Goal: Information Seeking & Learning: Check status

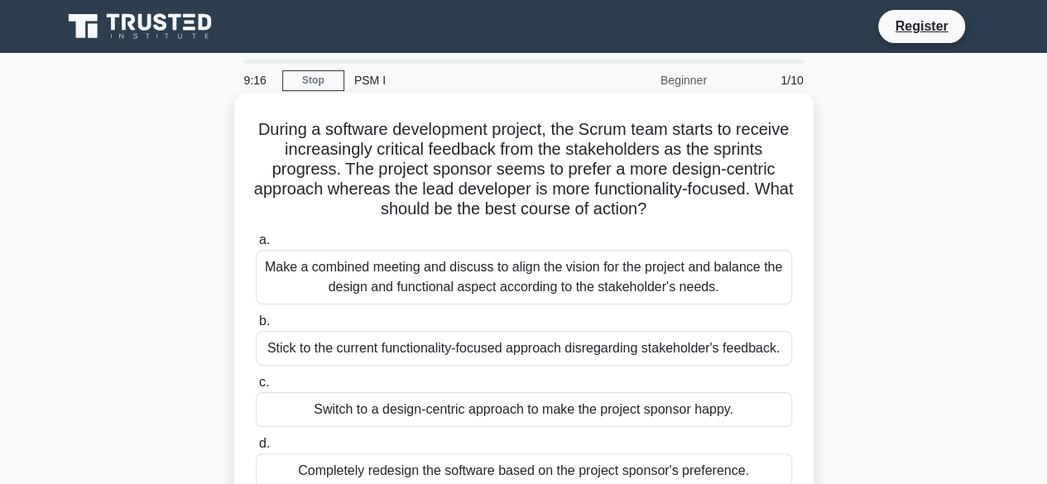
click at [281, 126] on h5 "During a software development project, the Scrum team starts to receive increas…" at bounding box center [524, 169] width 540 height 101
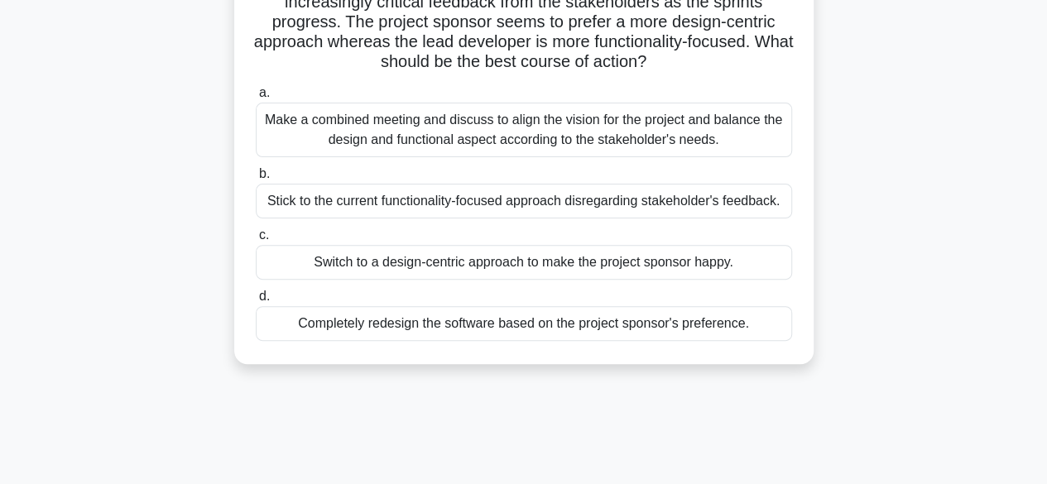
scroll to position [331, 0]
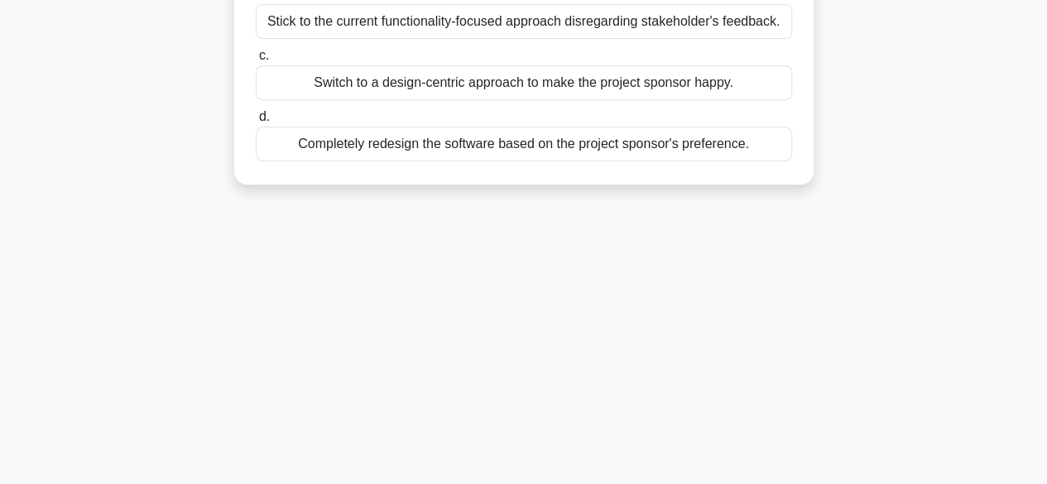
drag, startPoint x: 280, startPoint y: 128, endPoint x: 818, endPoint y: 250, distance: 551.6
click at [826, 247] on div "9:13 Stop PSM I Beginner 1/10 During a software development project, the Scrum …" at bounding box center [524, 142] width 944 height 828
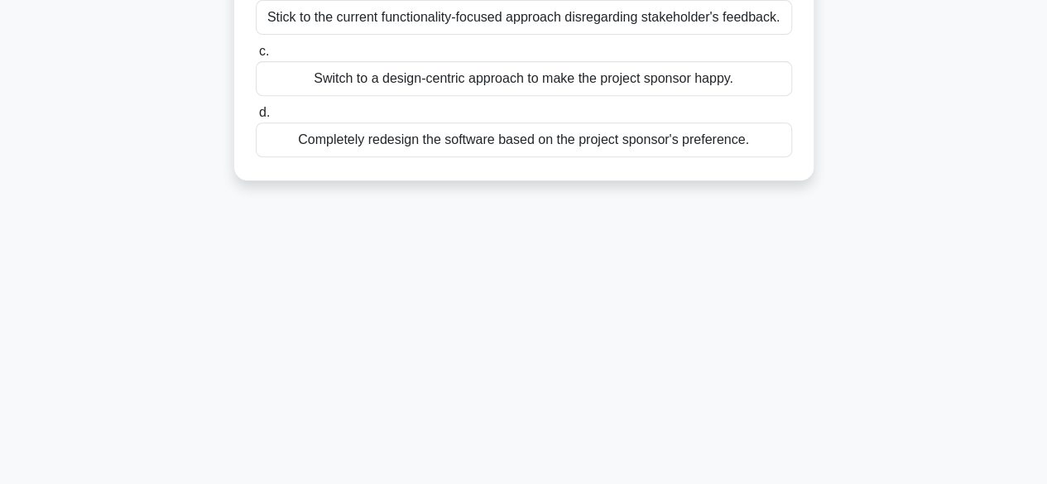
copy div "During a software development project, the Scrum team starts to receive increas…"
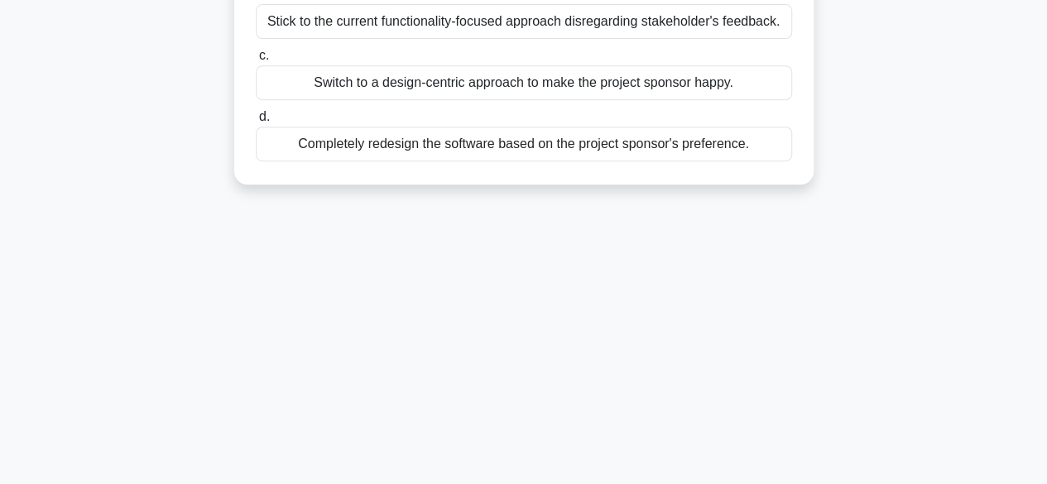
click at [583, 262] on div "9:11 Stop PSM I Beginner 1/10 During a software development project, the Scrum …" at bounding box center [524, 142] width 944 height 828
click at [740, 219] on div "9:10 Stop PSM I Beginner 1/10 During a software development project, the Scrum …" at bounding box center [524, 142] width 944 height 828
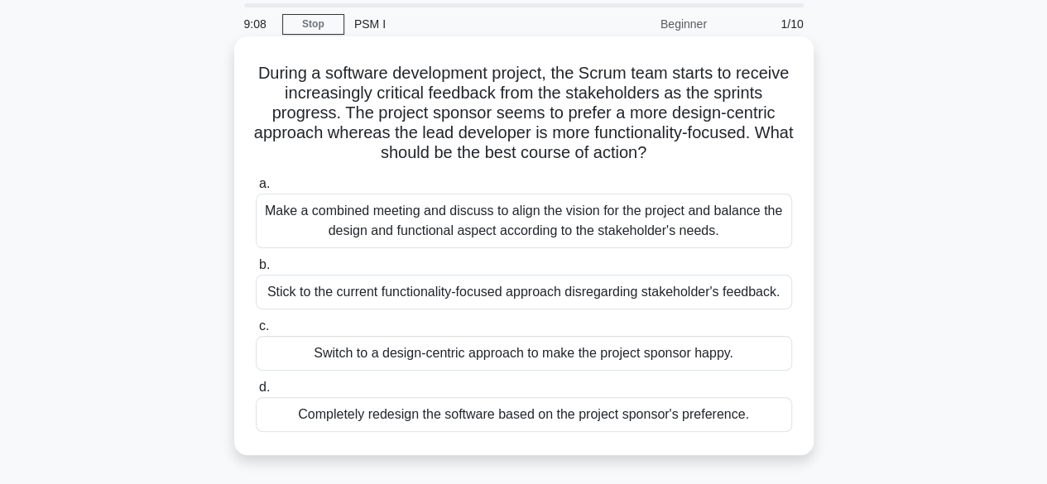
scroll to position [83, 0]
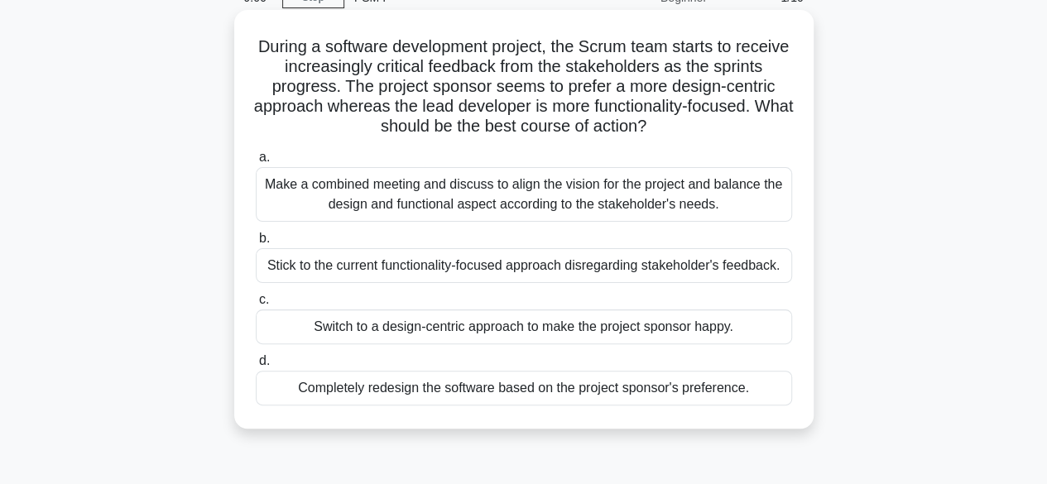
click at [460, 195] on div "Make a combined meeting and discuss to align the vision for the project and bal…" at bounding box center [524, 194] width 536 height 55
click at [256, 163] on input "a. Make a combined meeting and discuss to align the vision for the project and …" at bounding box center [256, 157] width 0 height 11
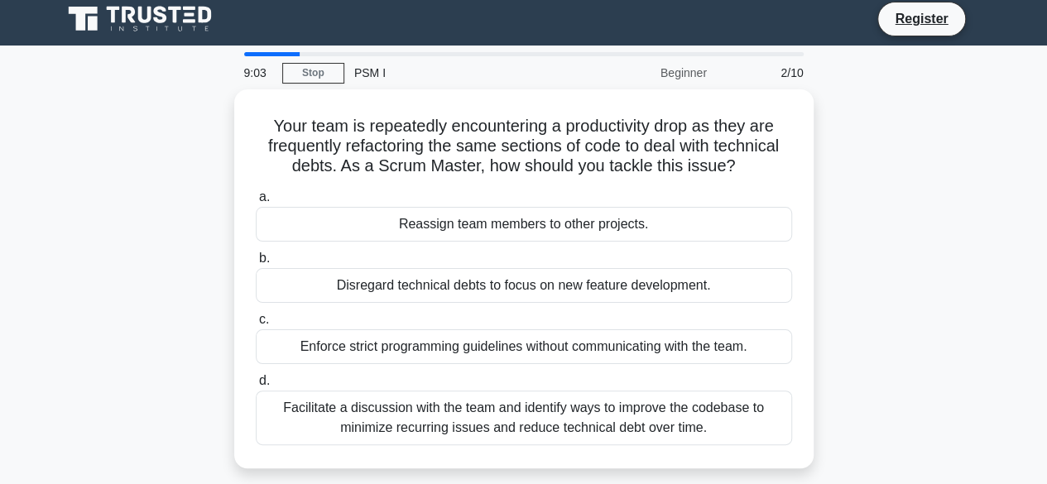
scroll to position [0, 0]
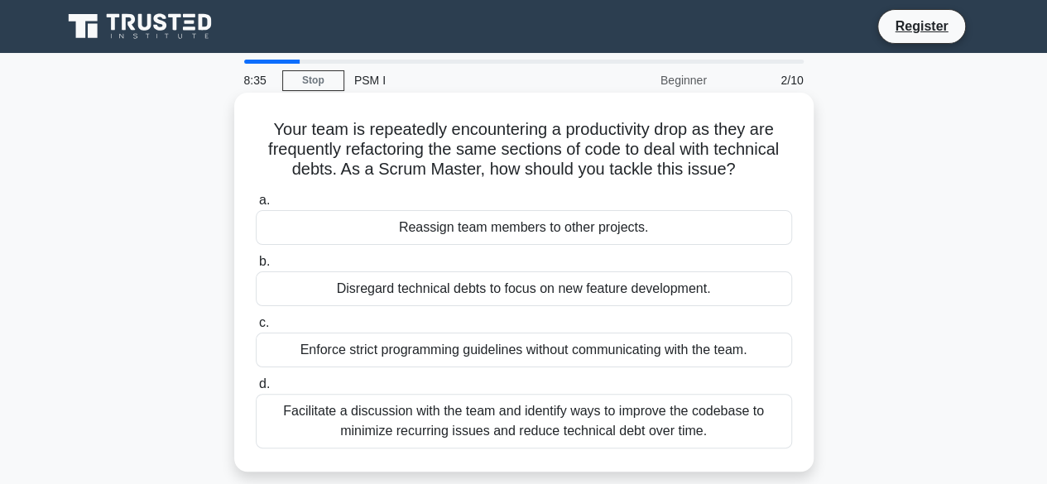
click at [507, 416] on div "Facilitate a discussion with the team and identify ways to improve the codebase…" at bounding box center [524, 421] width 536 height 55
click at [256, 390] on input "d. Facilitate a discussion with the team and identify ways to improve the codeb…" at bounding box center [256, 384] width 0 height 11
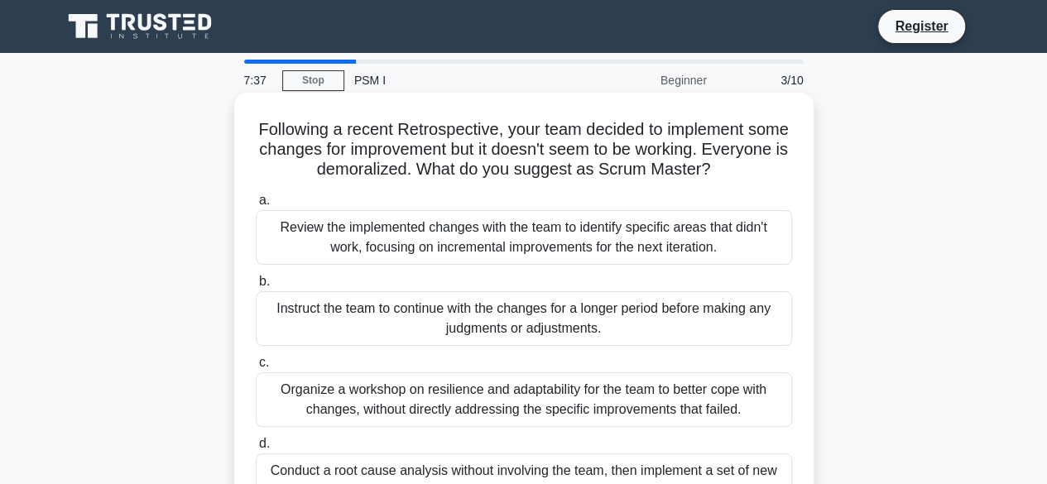
scroll to position [83, 0]
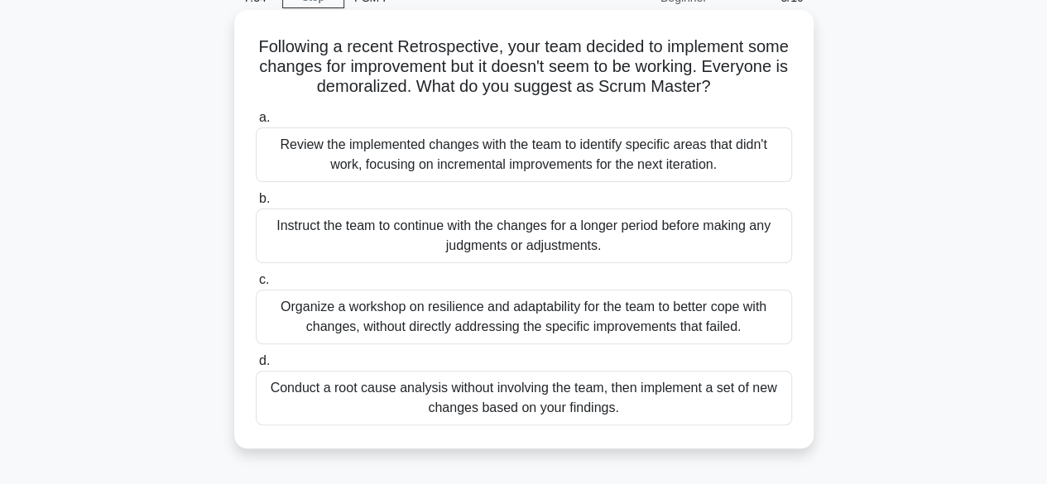
click at [552, 323] on div "Organize a workshop on resilience and adaptability for the team to better cope …" at bounding box center [524, 317] width 536 height 55
click at [256, 286] on input "c. Organize a workshop on resilience and adaptability for the team to better co…" at bounding box center [256, 280] width 0 height 11
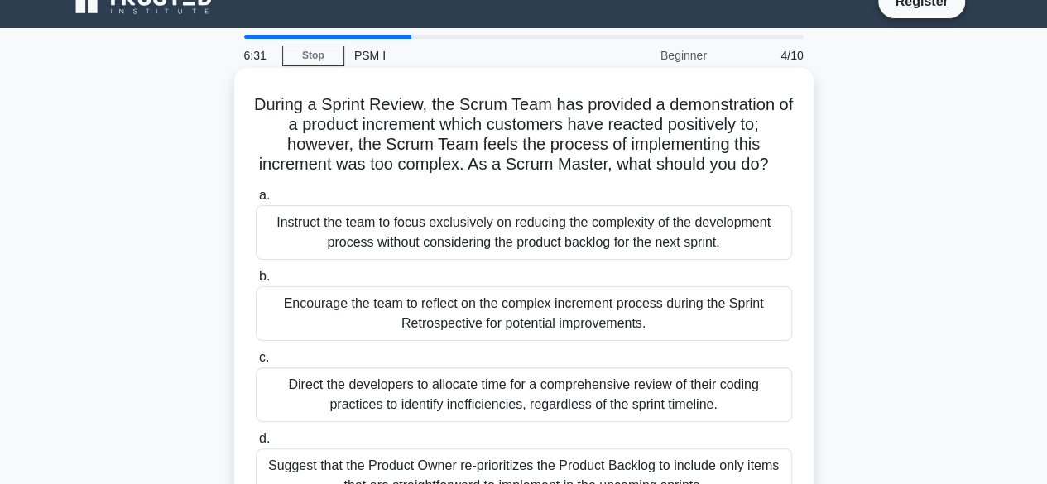
scroll to position [0, 0]
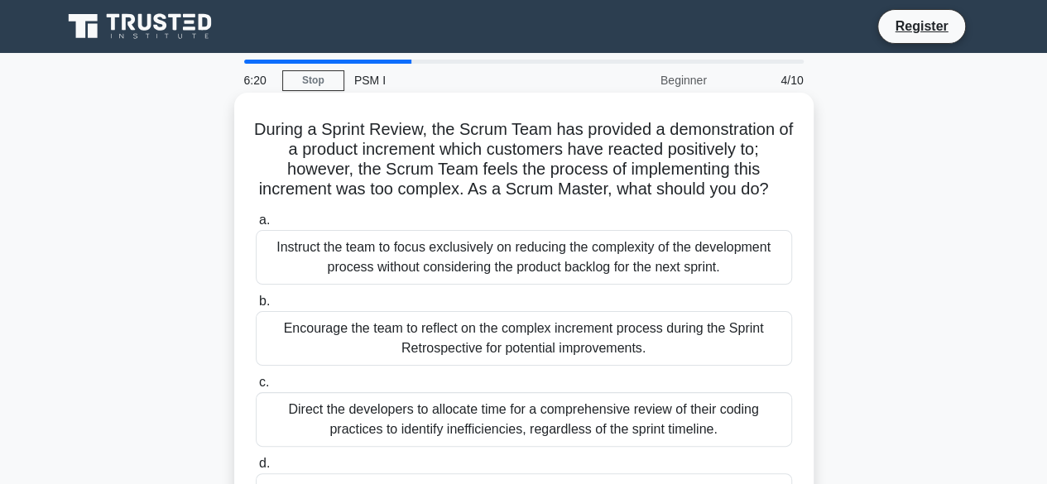
click at [569, 365] on div "Encourage the team to reflect on the complex increment process during the Sprin…" at bounding box center [524, 338] width 536 height 55
click at [256, 307] on input "b. Encourage the team to reflect on the complex increment process during the Sp…" at bounding box center [256, 301] width 0 height 11
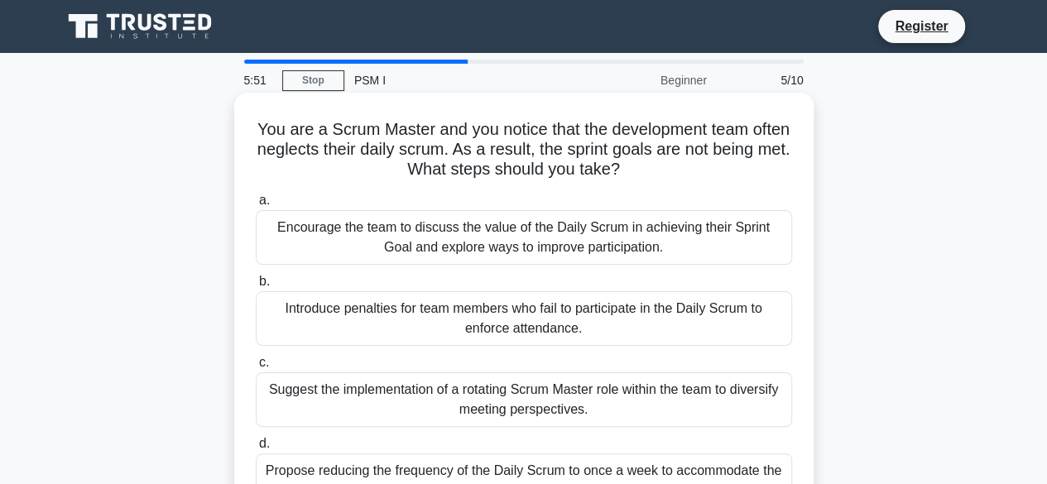
click at [366, 243] on div "Encourage the team to discuss the value of the Daily Scrum in achieving their S…" at bounding box center [524, 237] width 536 height 55
click at [256, 206] on input "a. Encourage the team to discuss the value of the Daily Scrum in achieving thei…" at bounding box center [256, 200] width 0 height 11
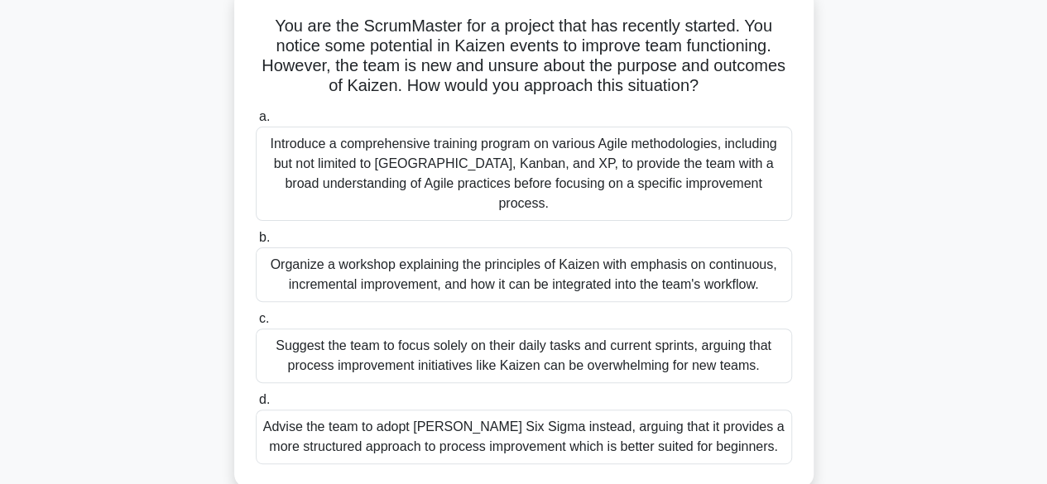
scroll to position [112, 0]
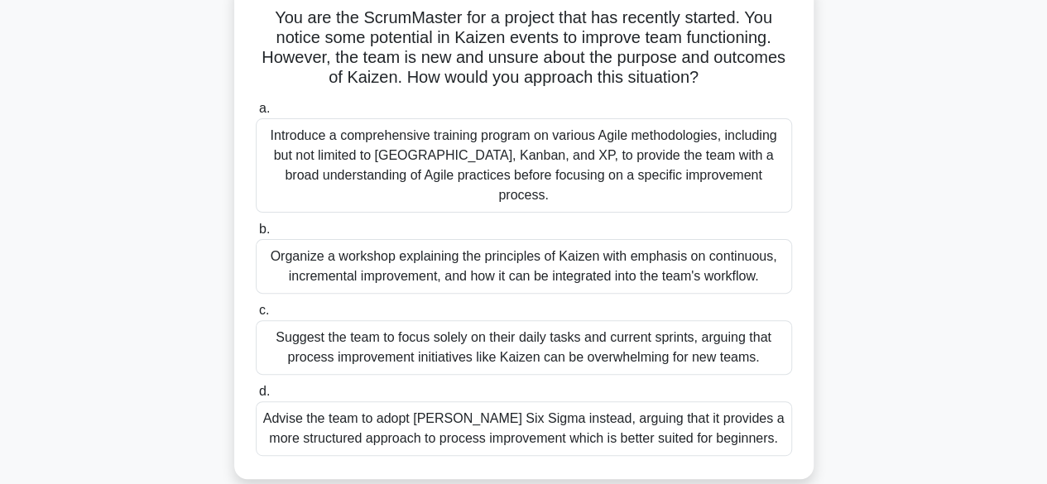
click at [531, 175] on div "Introduce a comprehensive training program on various Agile methodologies, incl…" at bounding box center [524, 165] width 536 height 94
click at [256, 114] on input "a. Introduce a comprehensive training program on various Agile methodologies, i…" at bounding box center [256, 108] width 0 height 11
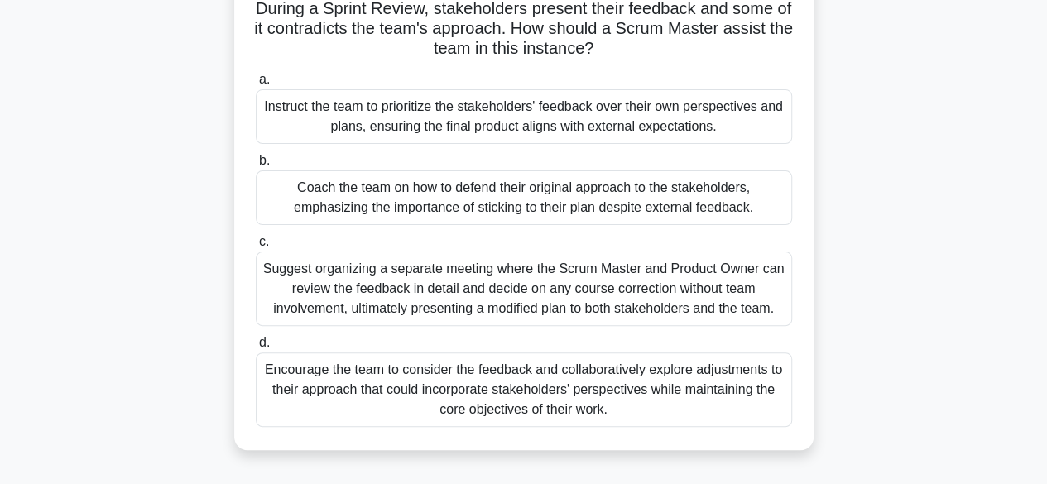
scroll to position [123, 0]
click at [517, 286] on div "Suggest organizing a separate meeting where the Scrum Master and Product Owner …" at bounding box center [524, 287] width 536 height 74
click at [256, 246] on input "c. Suggest organizing a separate meeting where the Scrum Master and Product Own…" at bounding box center [256, 240] width 0 height 11
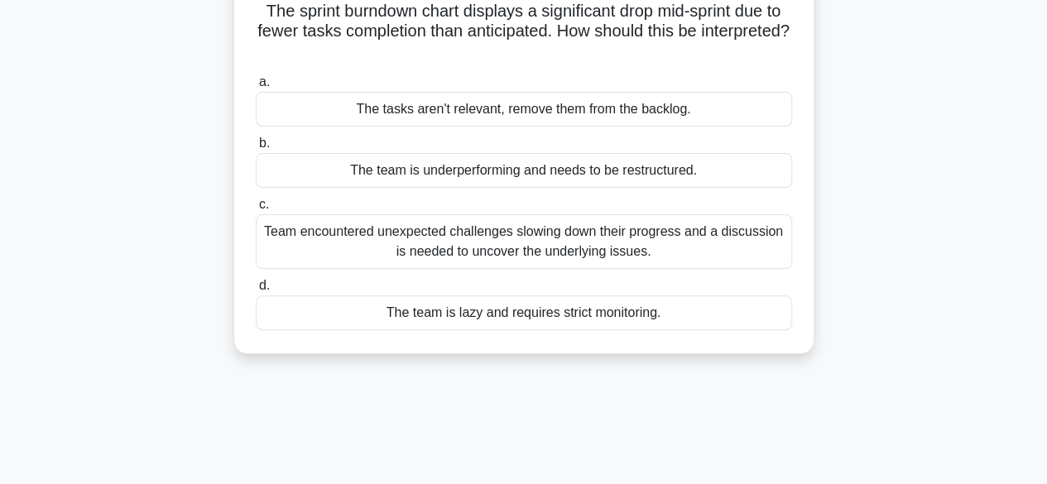
scroll to position [0, 0]
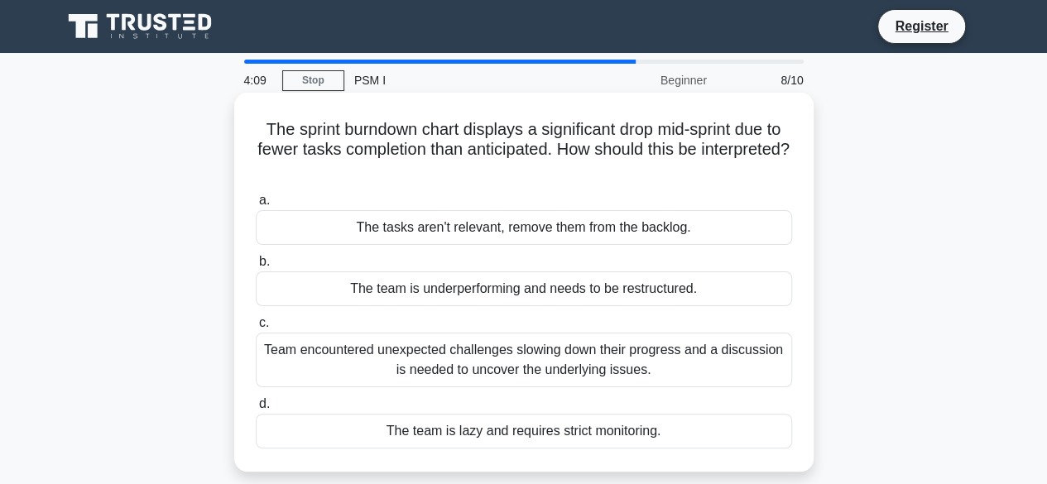
click at [552, 373] on div "Team encountered unexpected challenges slowing down their progress and a discus…" at bounding box center [524, 360] width 536 height 55
click at [256, 329] on input "c. Team encountered unexpected challenges slowing down their progress and a dis…" at bounding box center [256, 323] width 0 height 11
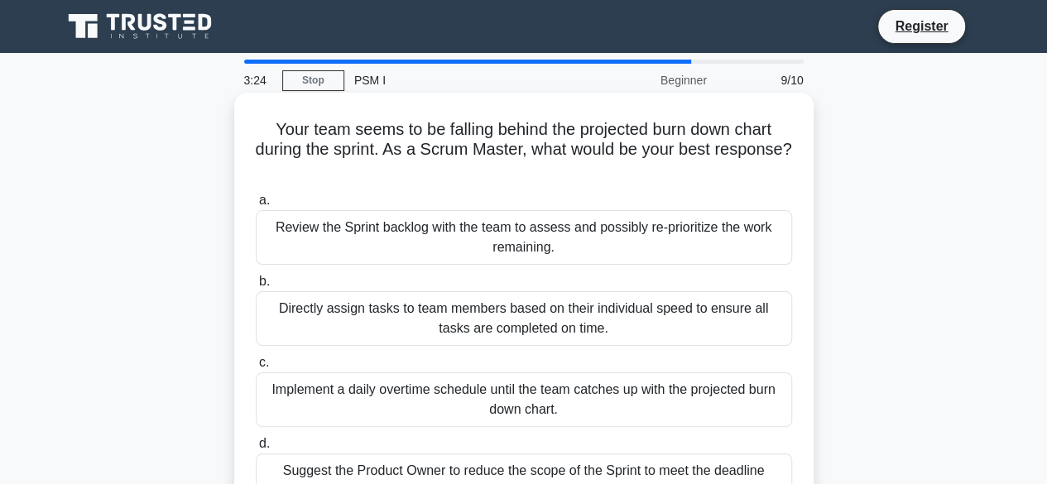
click at [575, 238] on div "Review the Sprint backlog with the team to assess and possibly re-prioritize th…" at bounding box center [524, 237] width 536 height 55
click at [256, 206] on input "a. Review the Sprint backlog with the team to assess and possibly re-prioritize…" at bounding box center [256, 200] width 0 height 11
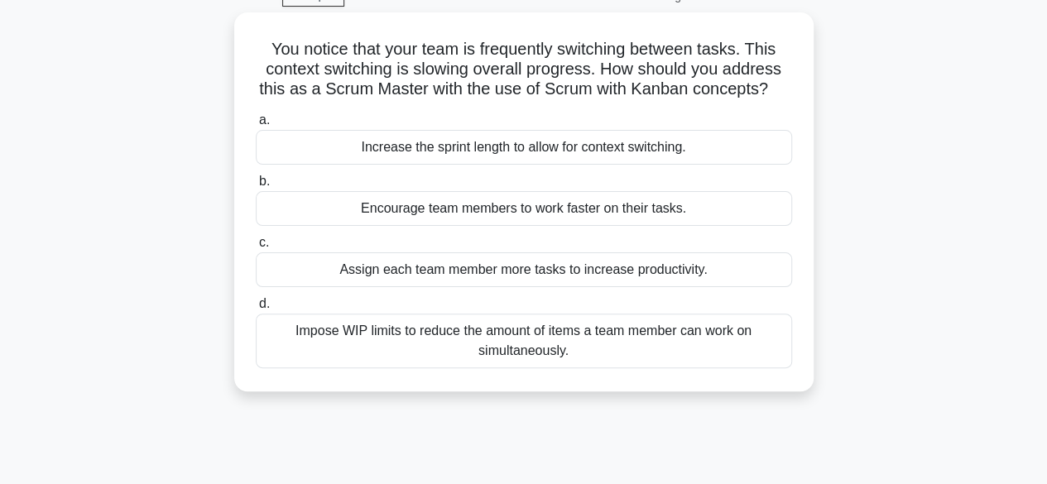
scroll to position [166, 0]
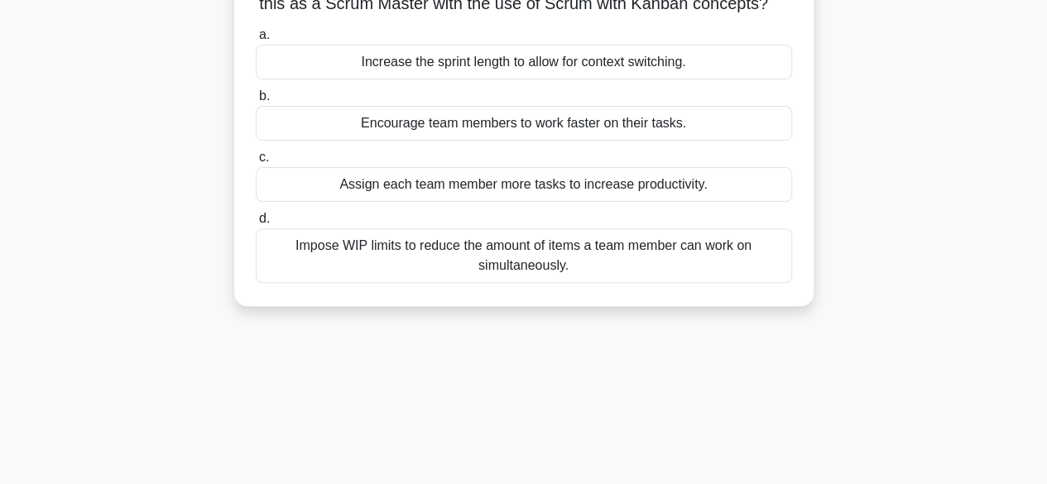
click at [655, 267] on div "Impose WIP limits to reduce the amount of items a team member can work on simul…" at bounding box center [524, 255] width 536 height 55
click at [256, 224] on input "d. Impose WIP limits to reduce the amount of items a team member can work on si…" at bounding box center [256, 219] width 0 height 11
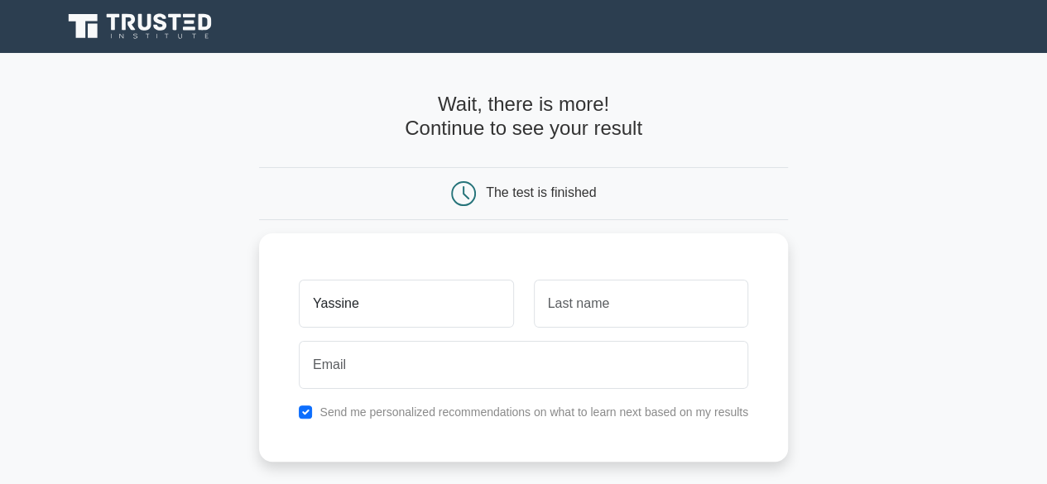
type input "Yassine"
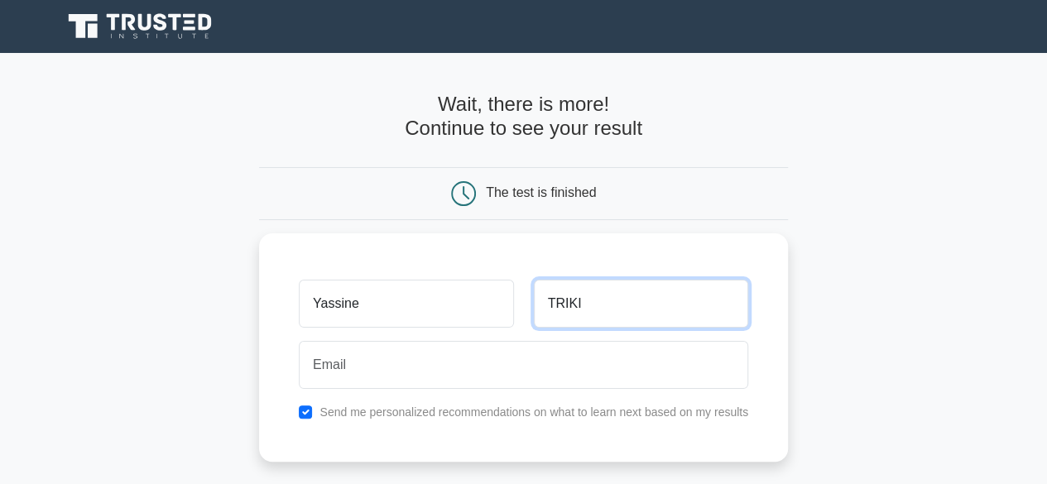
type input "TRIKI"
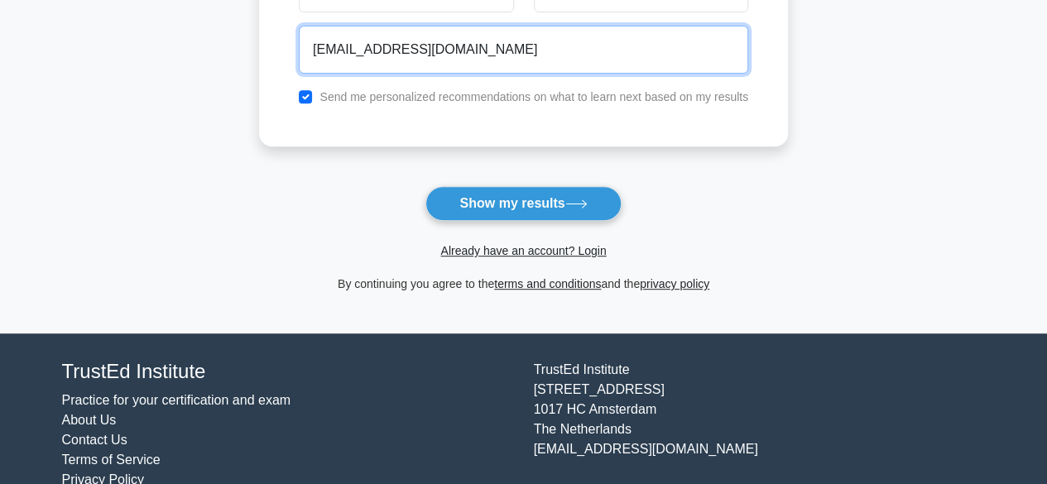
scroll to position [331, 0]
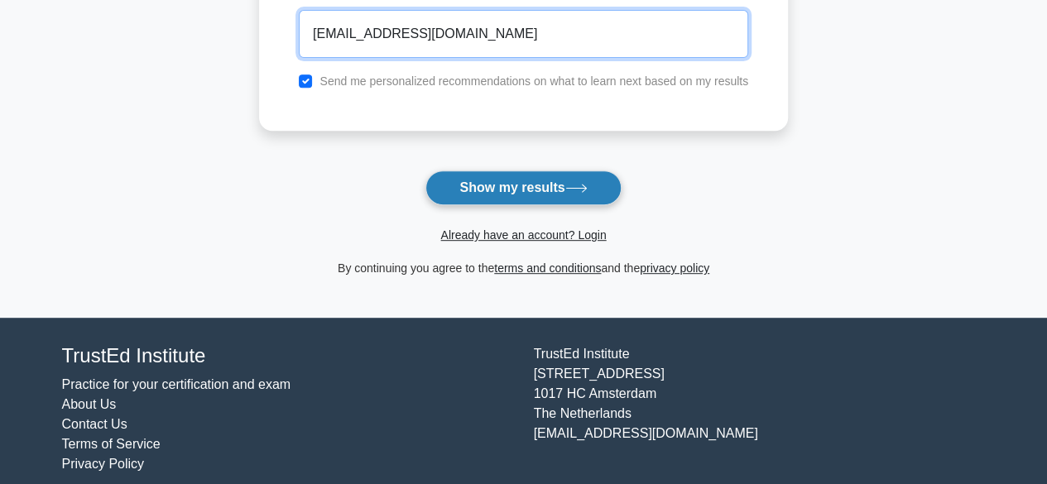
type input "yassine.triki.lod@gmail.com"
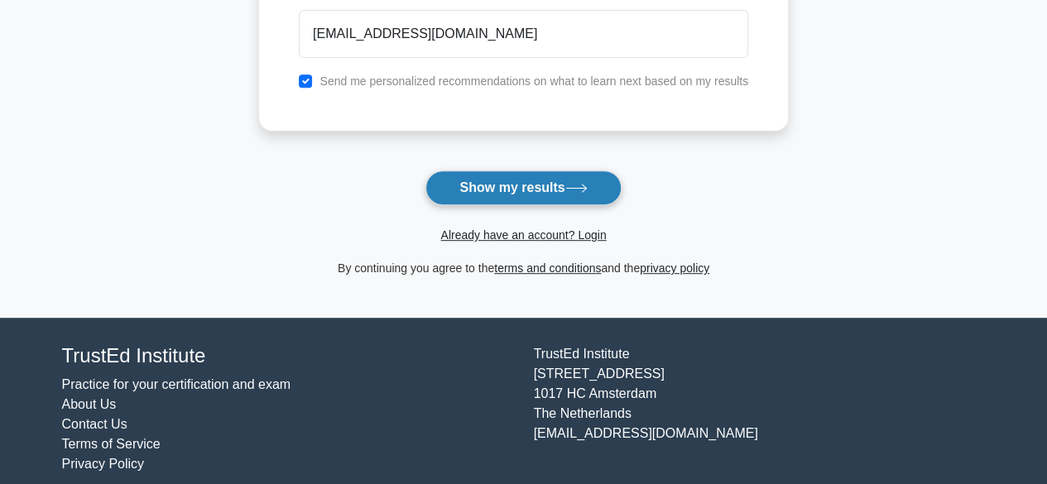
click at [555, 187] on button "Show my results" at bounding box center [522, 188] width 195 height 35
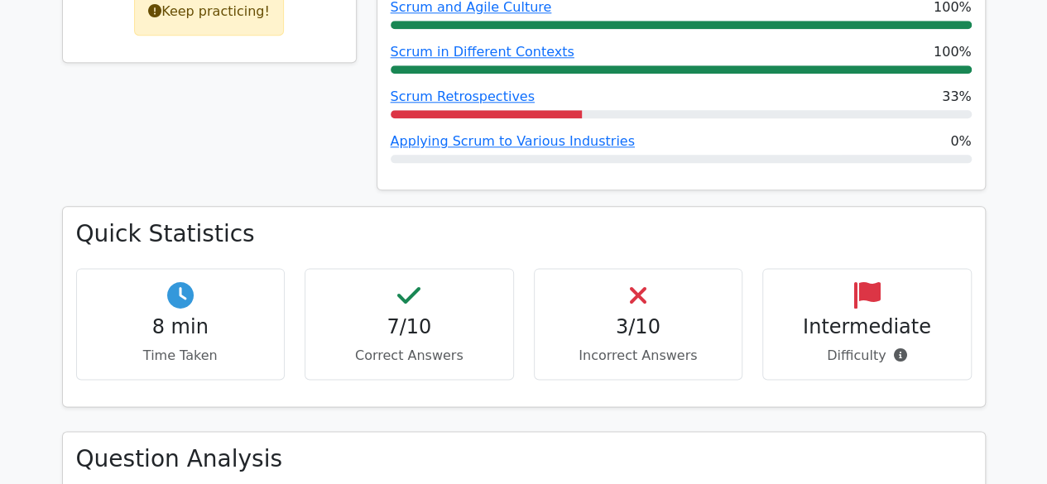
scroll to position [828, 0]
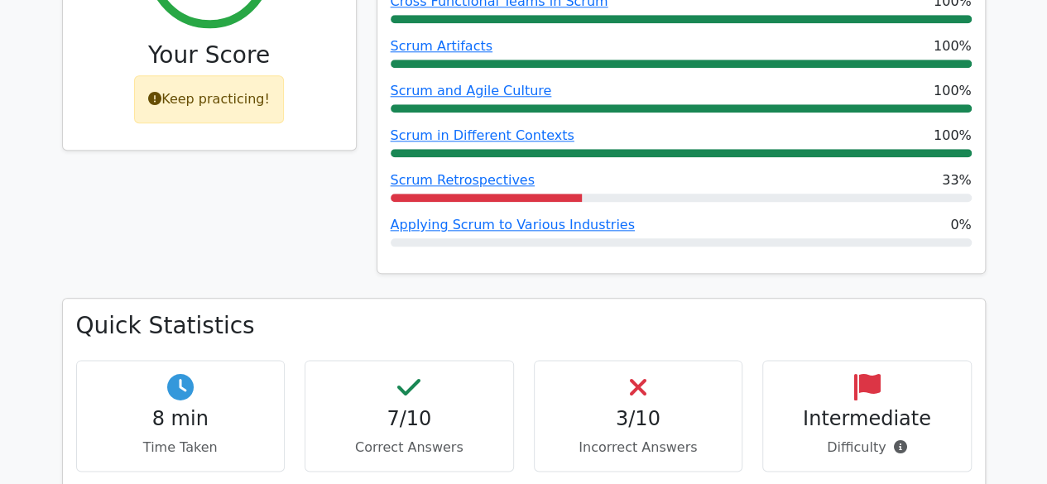
click at [579, 181] on div "Scrum Retrospectives 33%" at bounding box center [681, 181] width 581 height 20
click at [476, 183] on link "Scrum Retrospectives" at bounding box center [463, 180] width 144 height 16
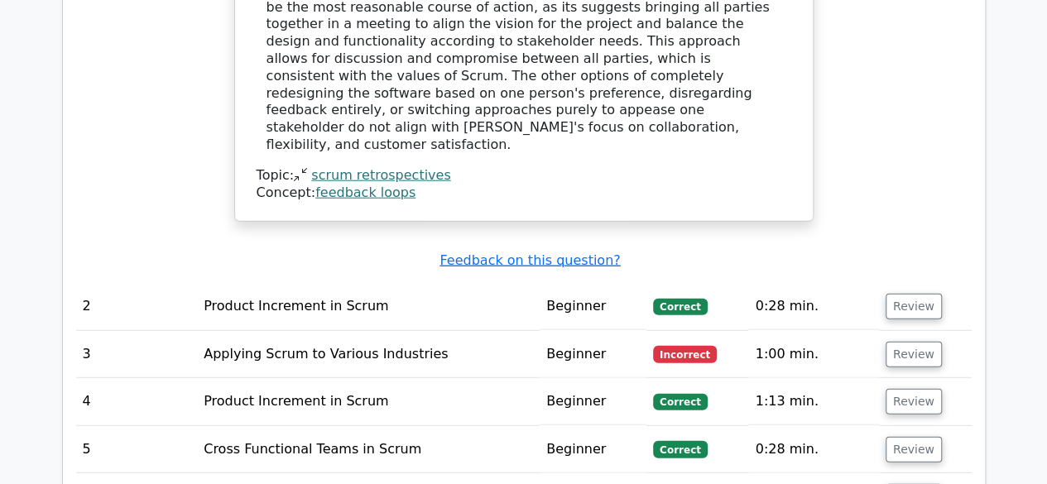
scroll to position [2152, 0]
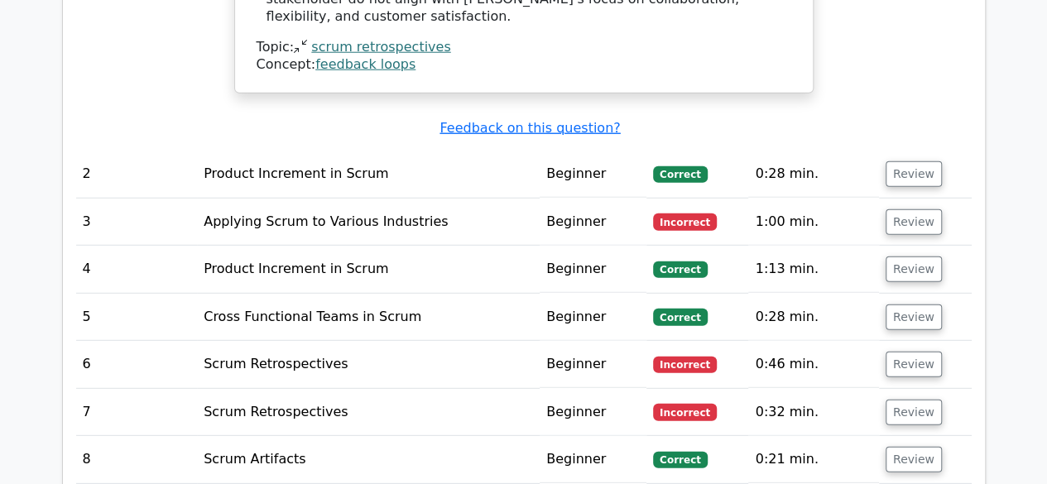
click at [454, 246] on td "Product Increment in Scrum" at bounding box center [368, 269] width 343 height 47
click at [285, 246] on td "Product Increment in Scrum" at bounding box center [368, 269] width 343 height 47
click at [288, 246] on td "Product Increment in Scrum" at bounding box center [368, 269] width 343 height 47
click at [304, 199] on td "Applying Scrum to Various Industries" at bounding box center [368, 222] width 343 height 47
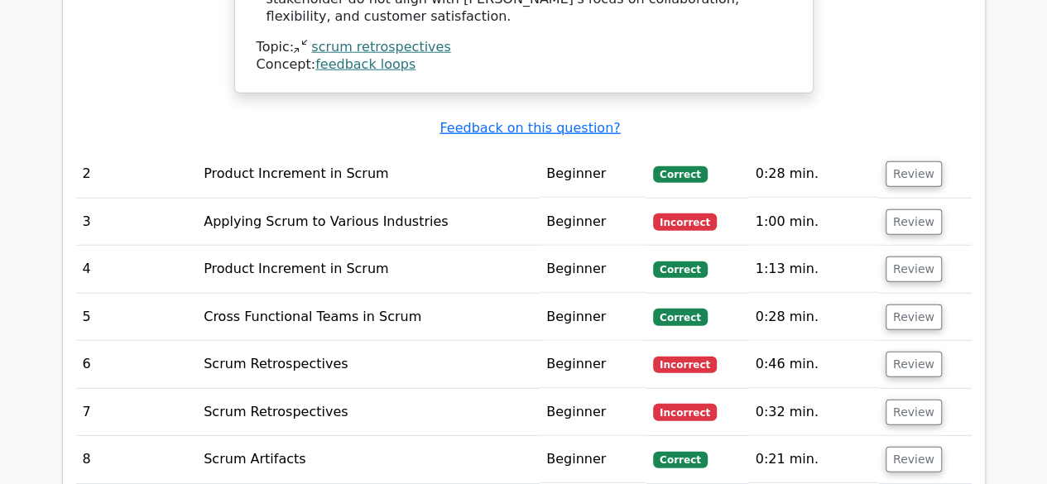
click at [345, 199] on td "Applying Scrum to Various Industries" at bounding box center [368, 222] width 343 height 47
click at [349, 199] on td "Applying Scrum to Various Industries" at bounding box center [368, 222] width 343 height 47
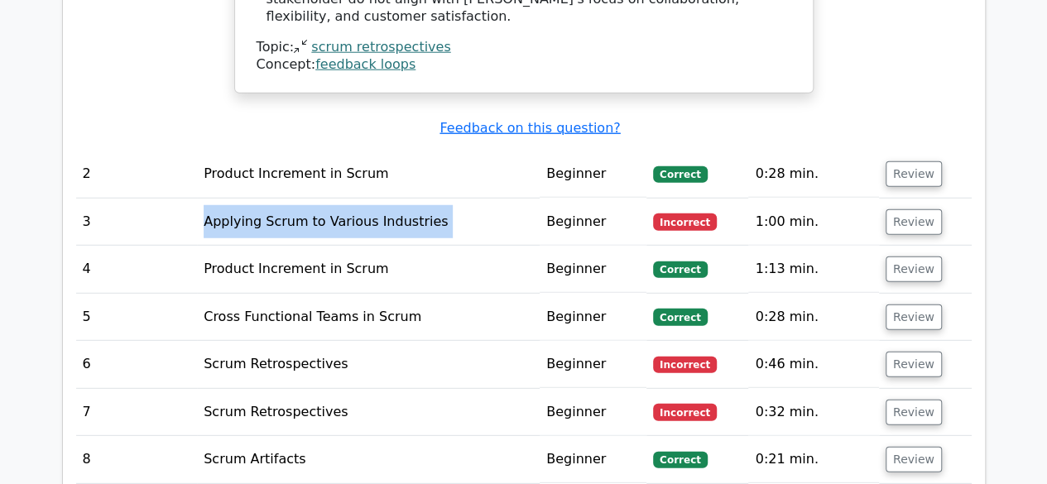
click at [349, 199] on td "Applying Scrum to Various Industries" at bounding box center [368, 222] width 343 height 47
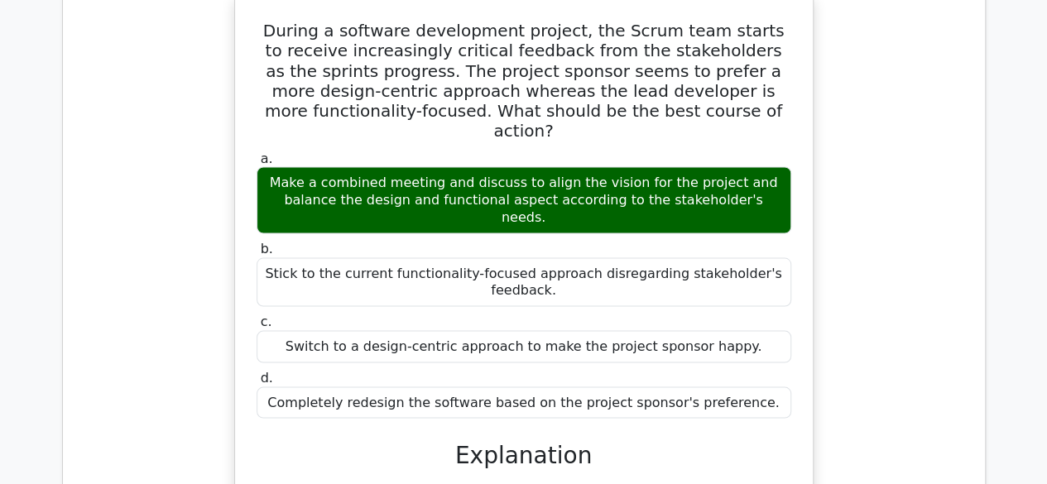
scroll to position [1490, 0]
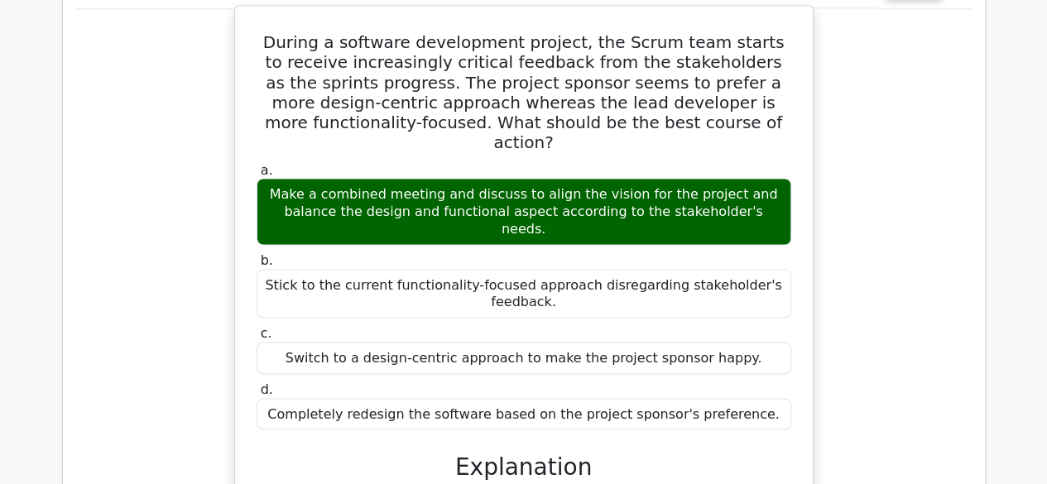
click at [641, 453] on h3 "Explanation" at bounding box center [524, 467] width 515 height 28
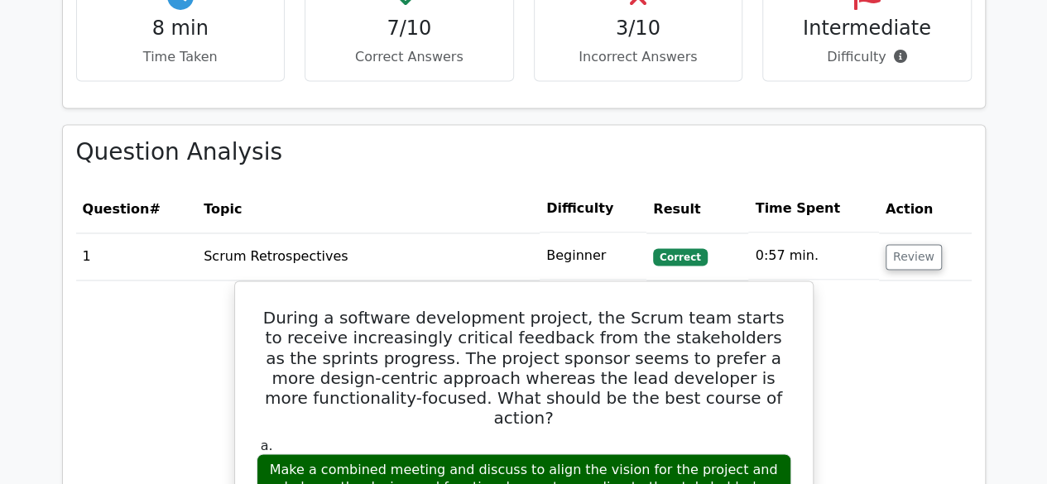
scroll to position [1159, 0]
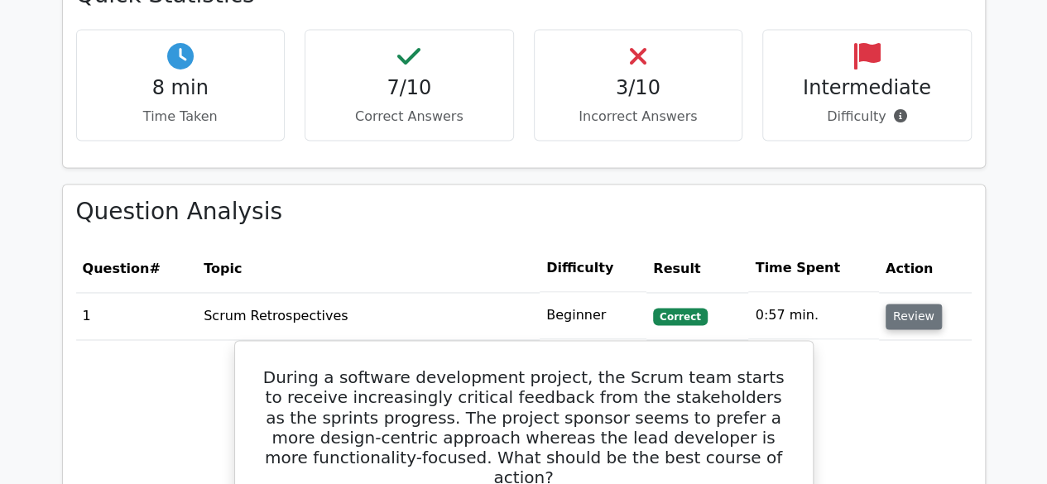
click at [920, 313] on button "Review" at bounding box center [914, 317] width 56 height 26
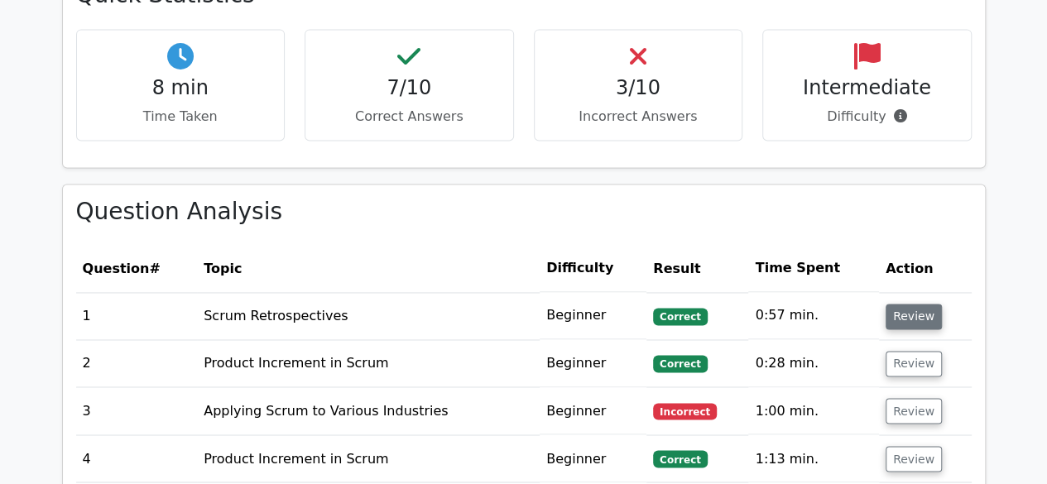
click at [920, 313] on button "Review" at bounding box center [914, 317] width 56 height 26
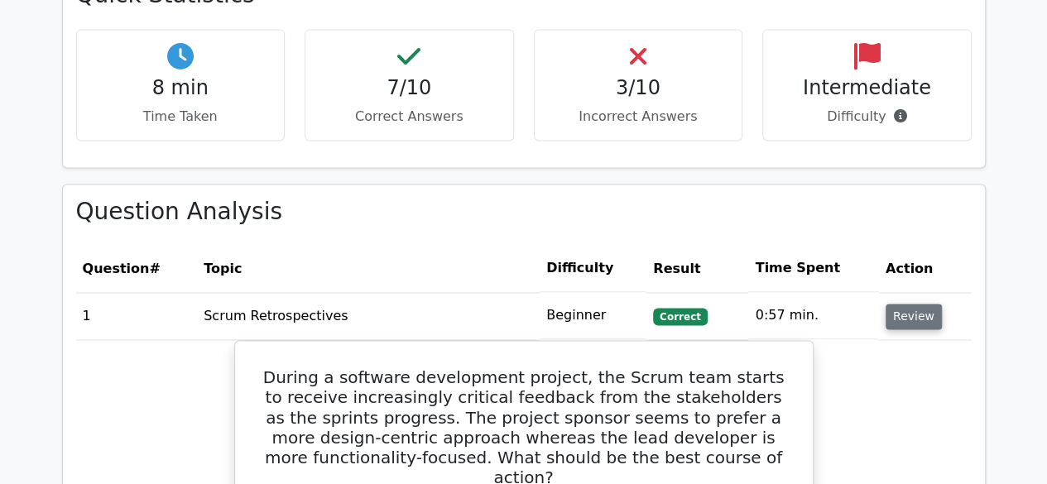
click at [920, 313] on button "Review" at bounding box center [914, 317] width 56 height 26
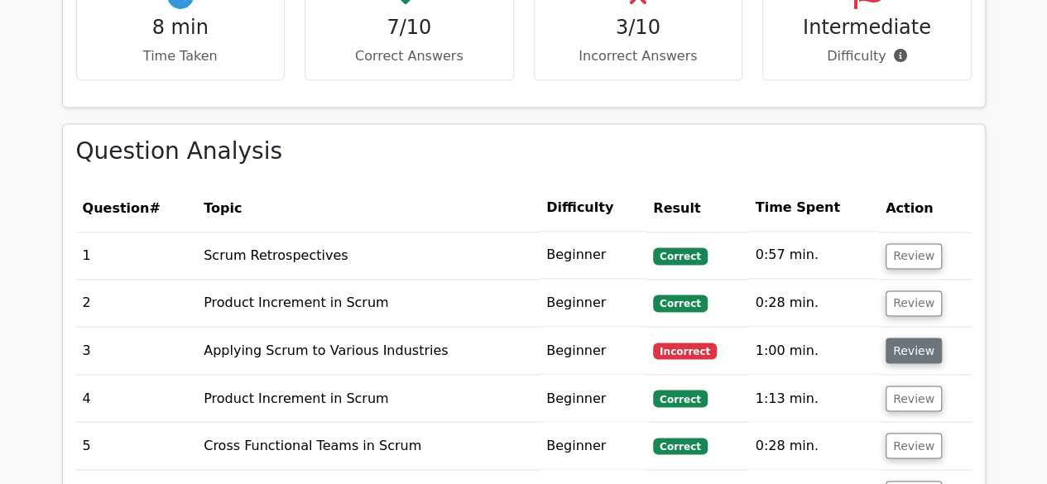
scroll to position [1242, 0]
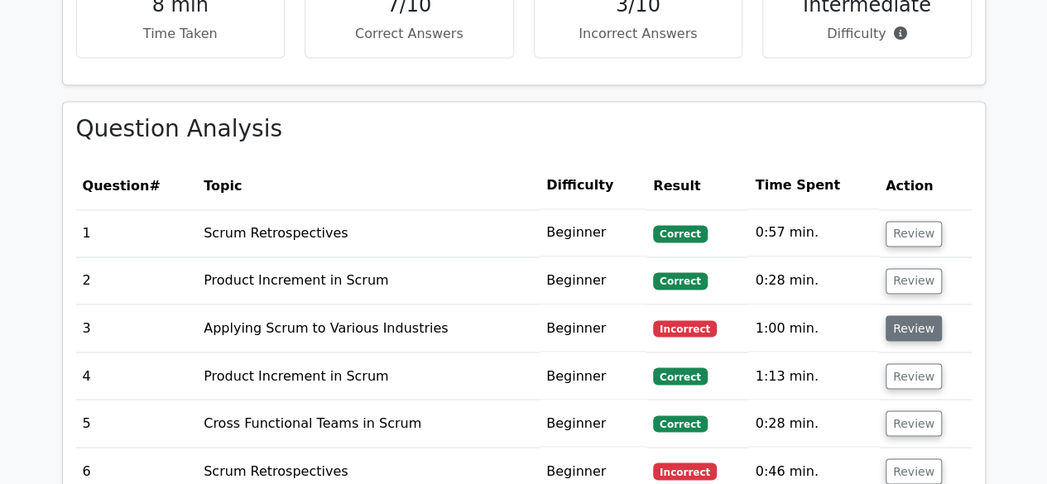
click at [898, 329] on button "Review" at bounding box center [914, 328] width 56 height 26
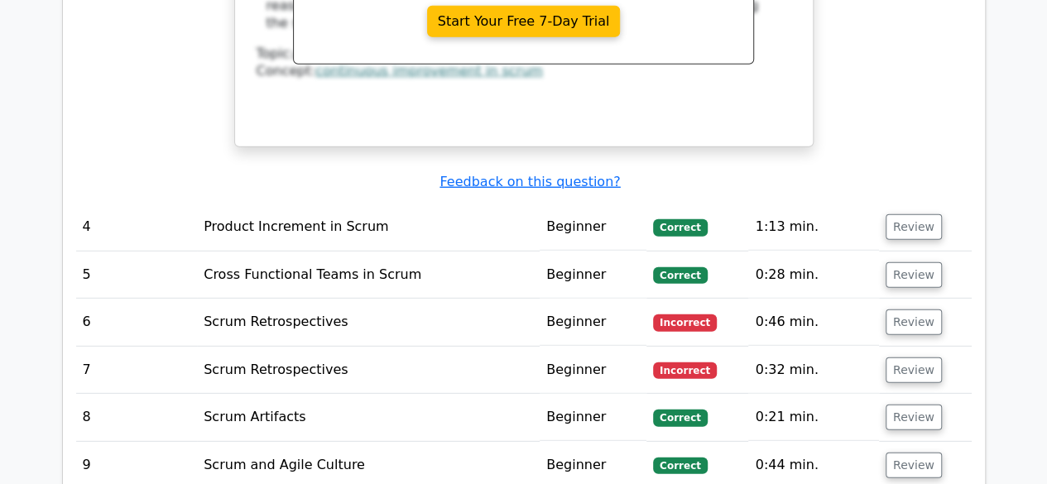
scroll to position [2235, 0]
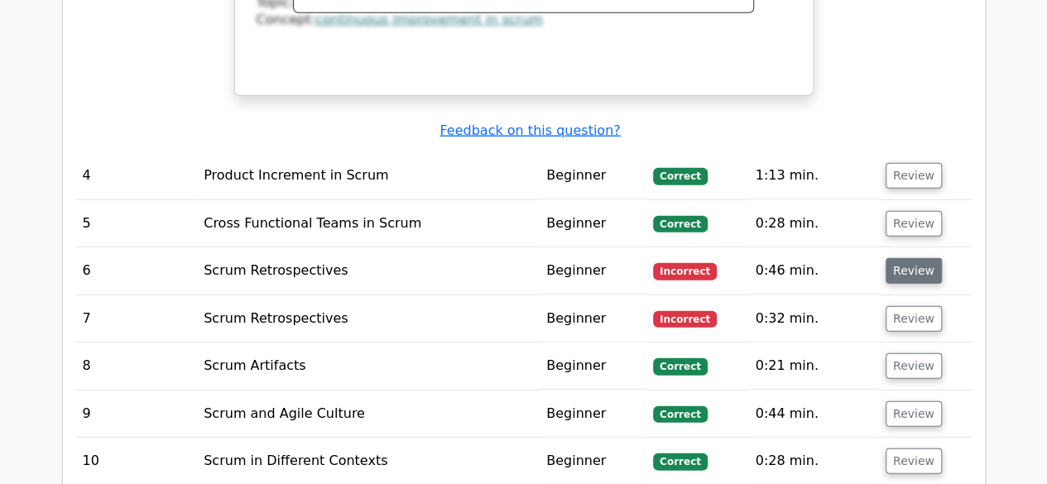
click at [920, 258] on button "Review" at bounding box center [914, 271] width 56 height 26
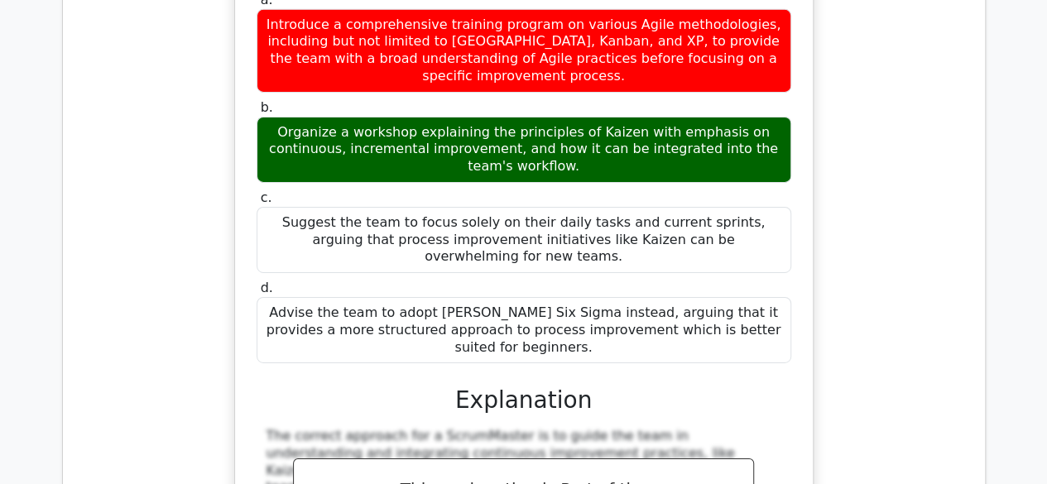
scroll to position [2732, 0]
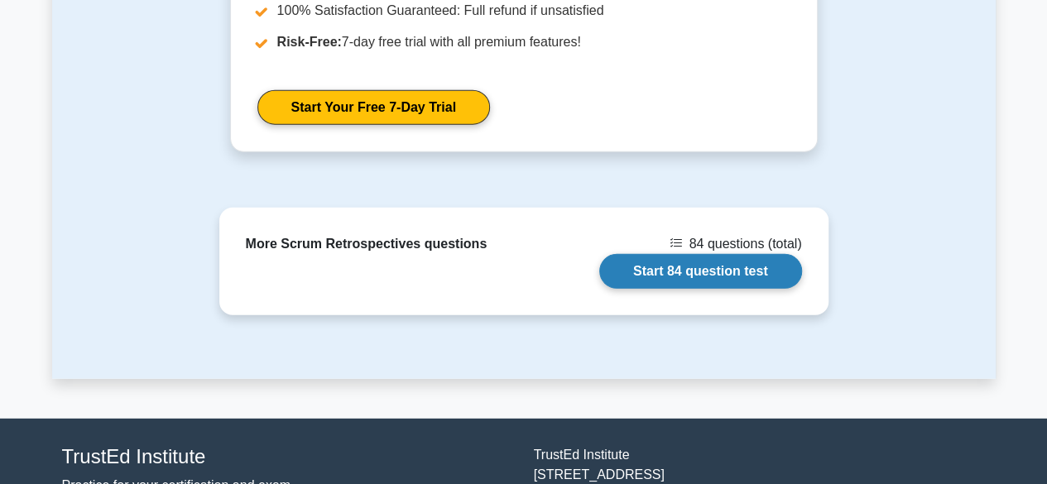
scroll to position [2220, 0]
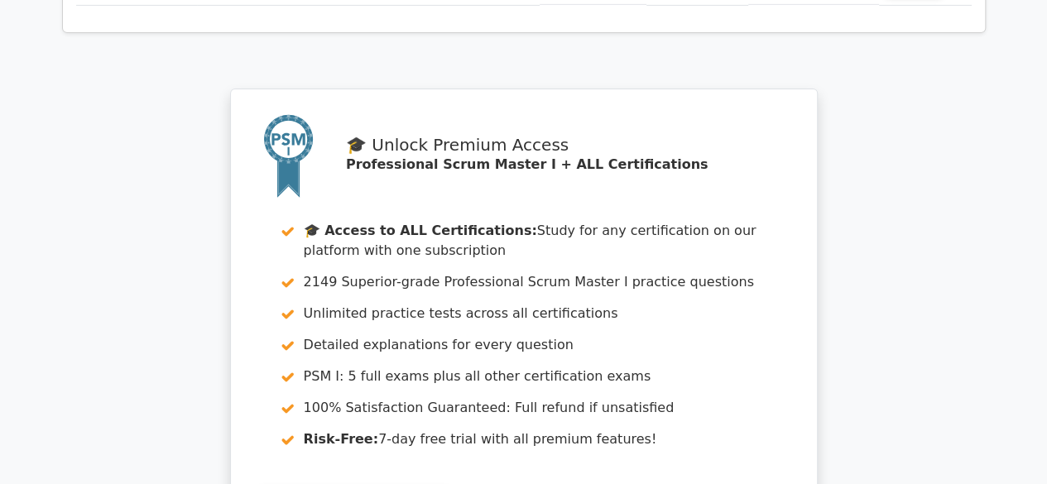
scroll to position [2732, 0]
